Goal: Task Accomplishment & Management: Use online tool/utility

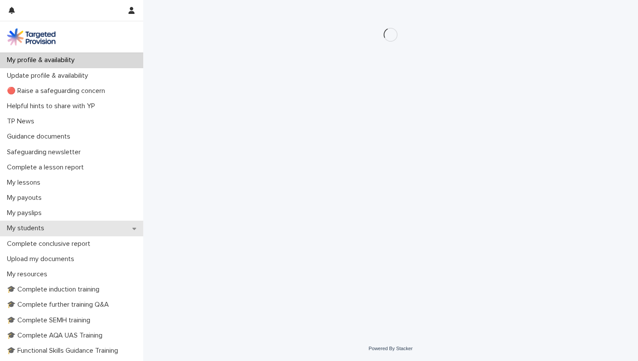
click at [43, 228] on p "My students" at bounding box center [27, 228] width 48 height 8
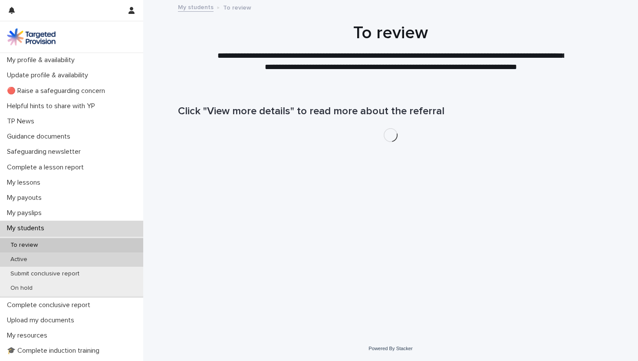
click at [40, 257] on div "Active" at bounding box center [71, 259] width 143 height 14
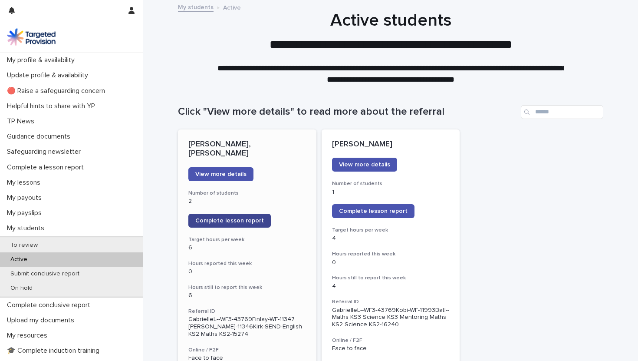
click at [234, 218] on span "Complete lesson report" at bounding box center [229, 221] width 69 height 6
click at [373, 214] on link "Complete lesson report" at bounding box center [373, 211] width 83 height 14
click at [358, 212] on span "Complete lesson report" at bounding box center [373, 211] width 69 height 6
